Goal: Task Accomplishment & Management: Manage account settings

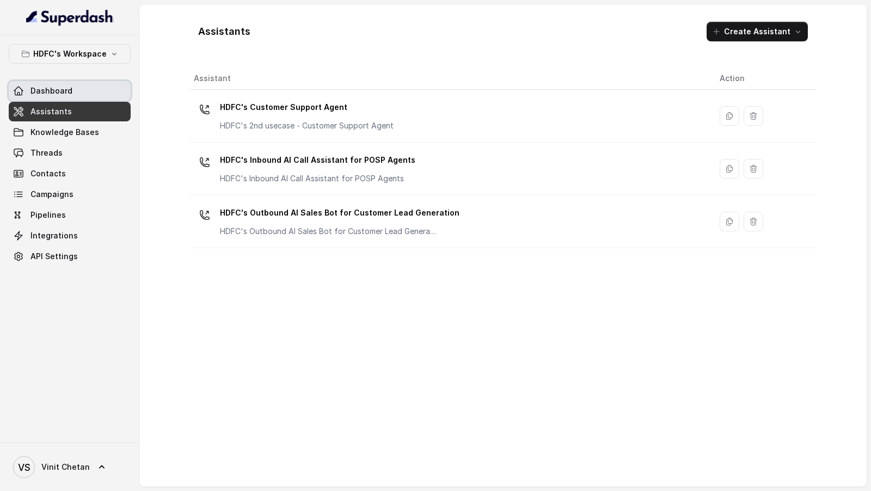
drag, startPoint x: 54, startPoint y: 90, endPoint x: 124, endPoint y: 56, distance: 77.7
click at [54, 90] on span "Dashboard" at bounding box center [51, 90] width 42 height 11
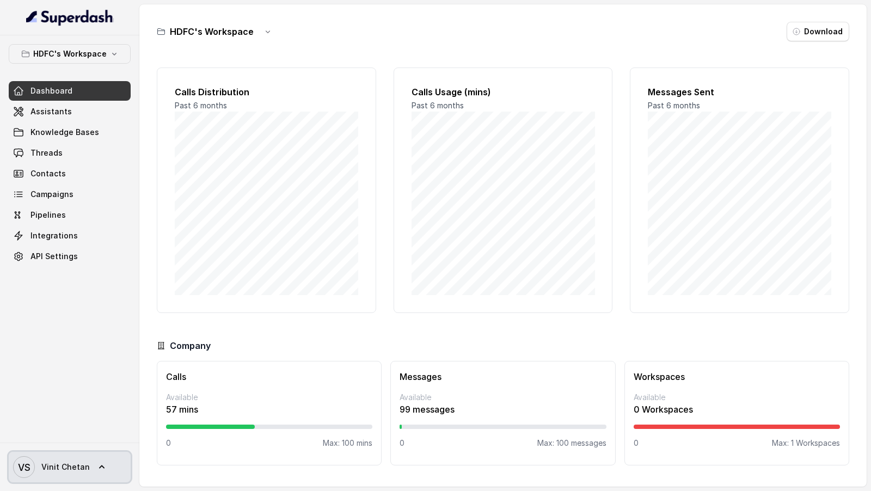
click at [44, 463] on span "Vinit Chetan" at bounding box center [65, 467] width 48 height 11
click at [58, 403] on nav "HDFC's Workspace Dashboard Assistants Knowledge Bases Threads Contacts Campaign…" at bounding box center [69, 245] width 139 height 491
click at [54, 471] on span "Vinit Chetan" at bounding box center [65, 467] width 48 height 11
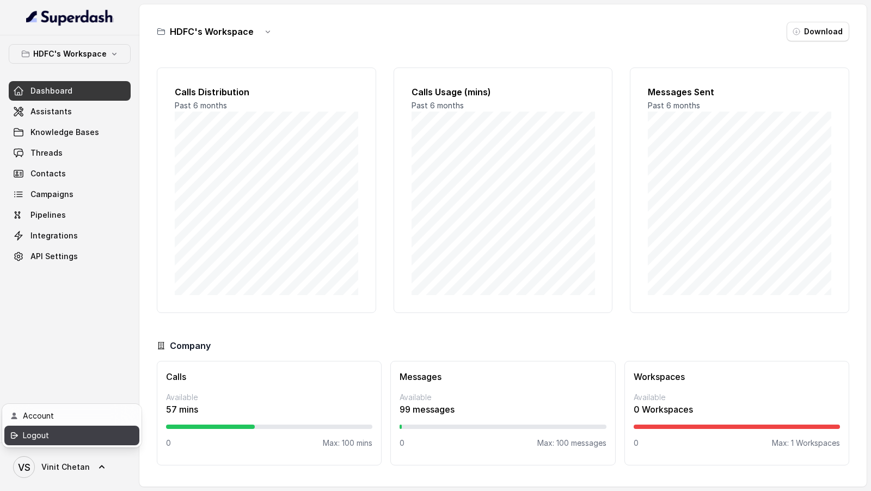
click at [66, 426] on link "Logout" at bounding box center [71, 436] width 135 height 20
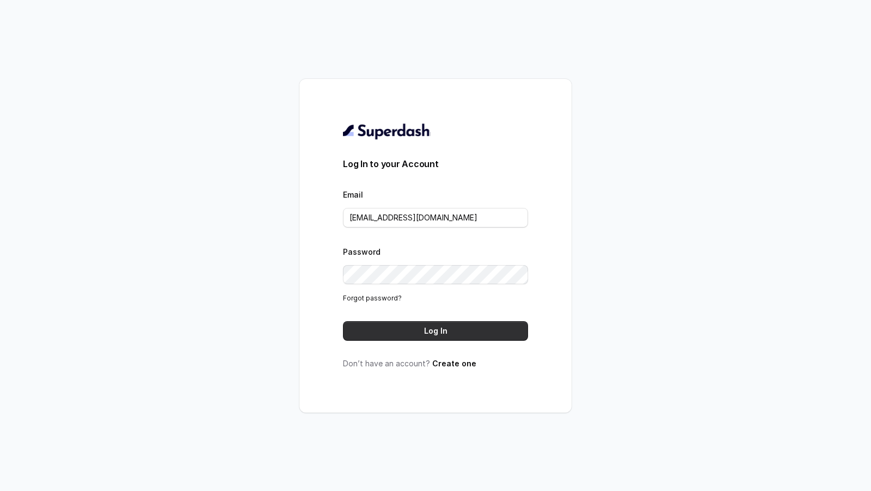
click at [395, 329] on button "Log In" at bounding box center [435, 331] width 185 height 20
